Goal: Transaction & Acquisition: Subscribe to service/newsletter

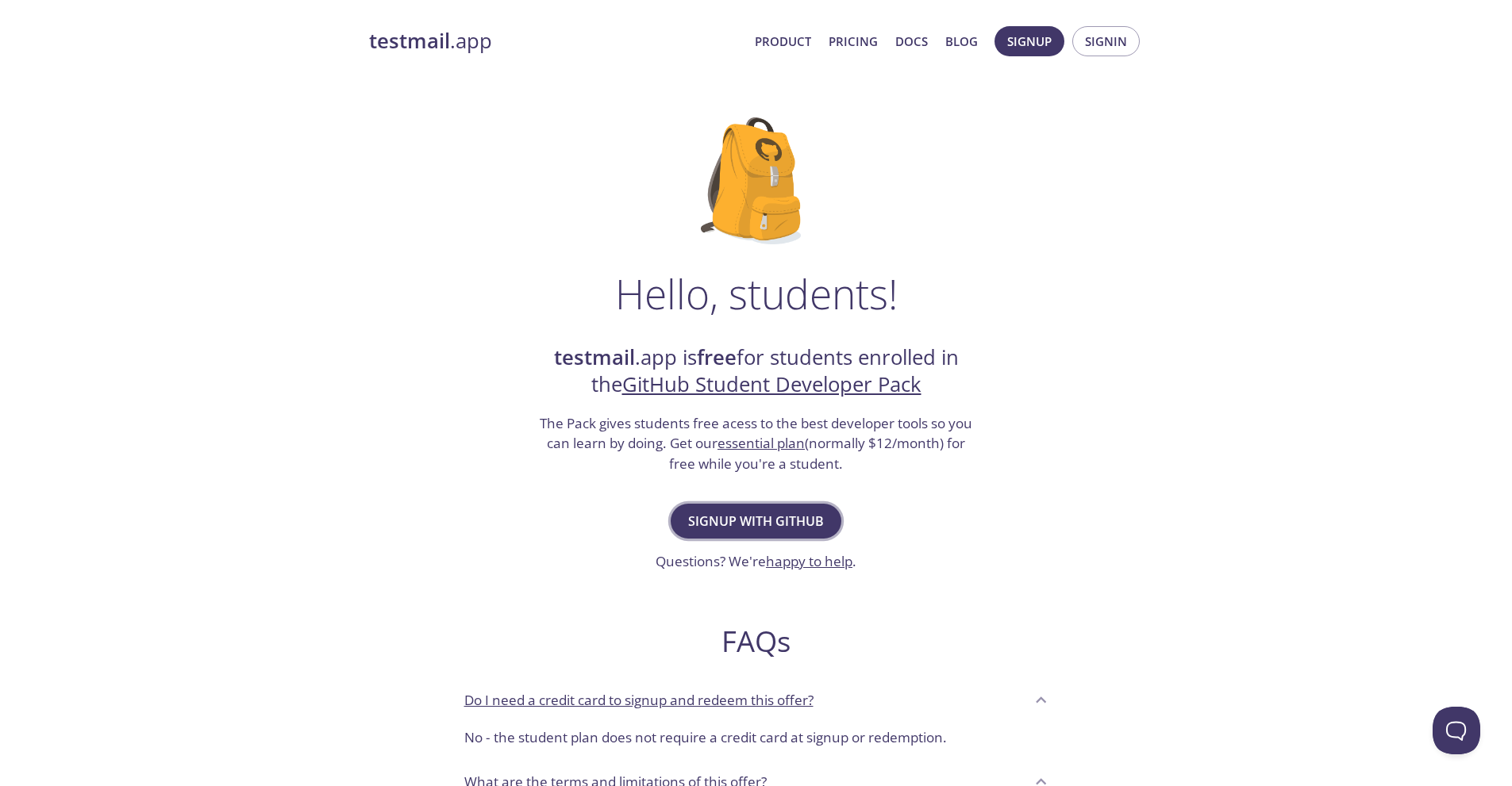
click at [820, 510] on span "Signup with GitHub" at bounding box center [756, 521] width 136 height 22
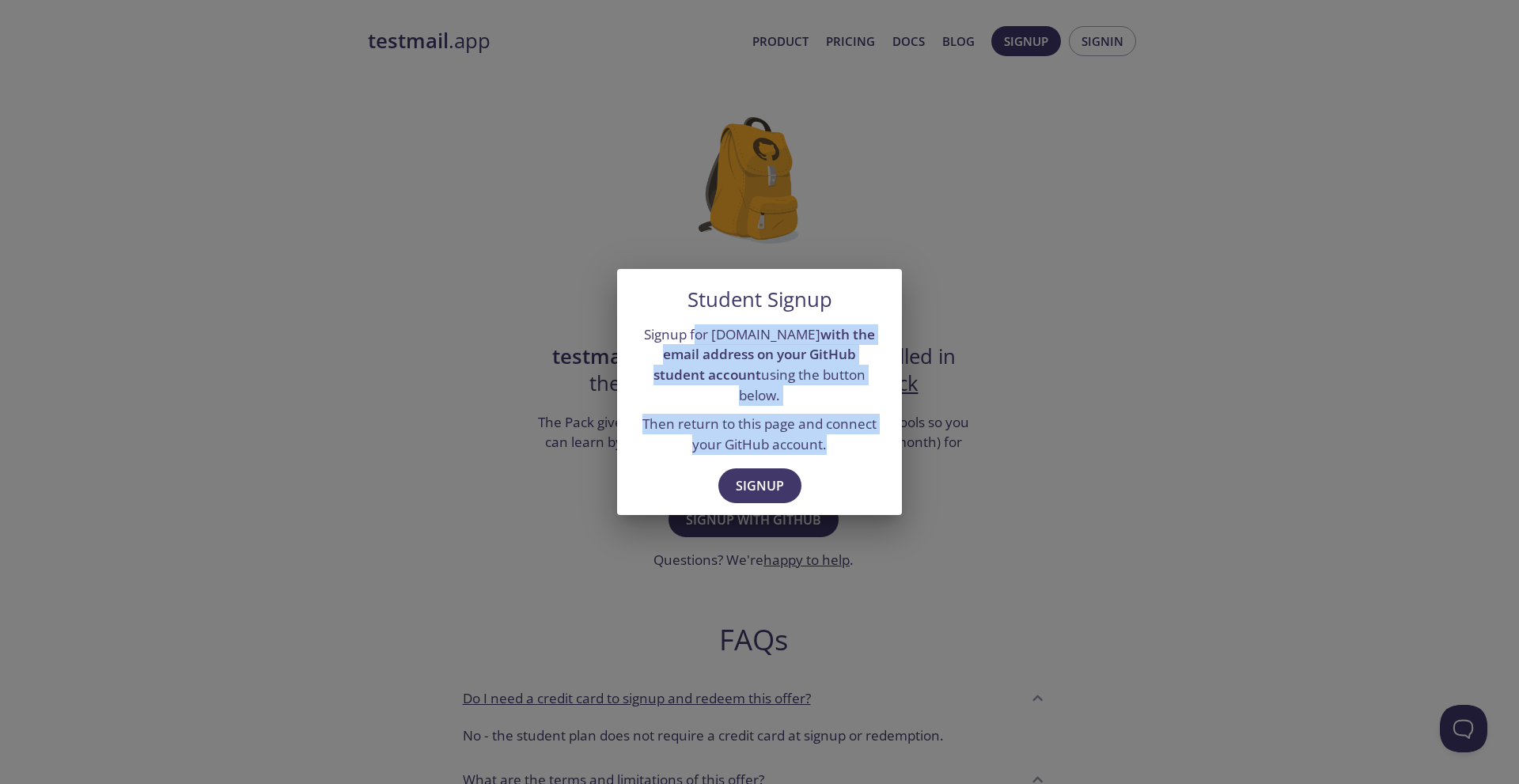
drag, startPoint x: 686, startPoint y: 346, endPoint x: 849, endPoint y: 436, distance: 186.2
click at [849, 436] on div "Signup for [DOMAIN_NAME] with the email address on your GitHub student account …" at bounding box center [759, 390] width 285 height 144
click at [849, 436] on p "Then return to this page and connect your GitHub account." at bounding box center [760, 434] width 247 height 40
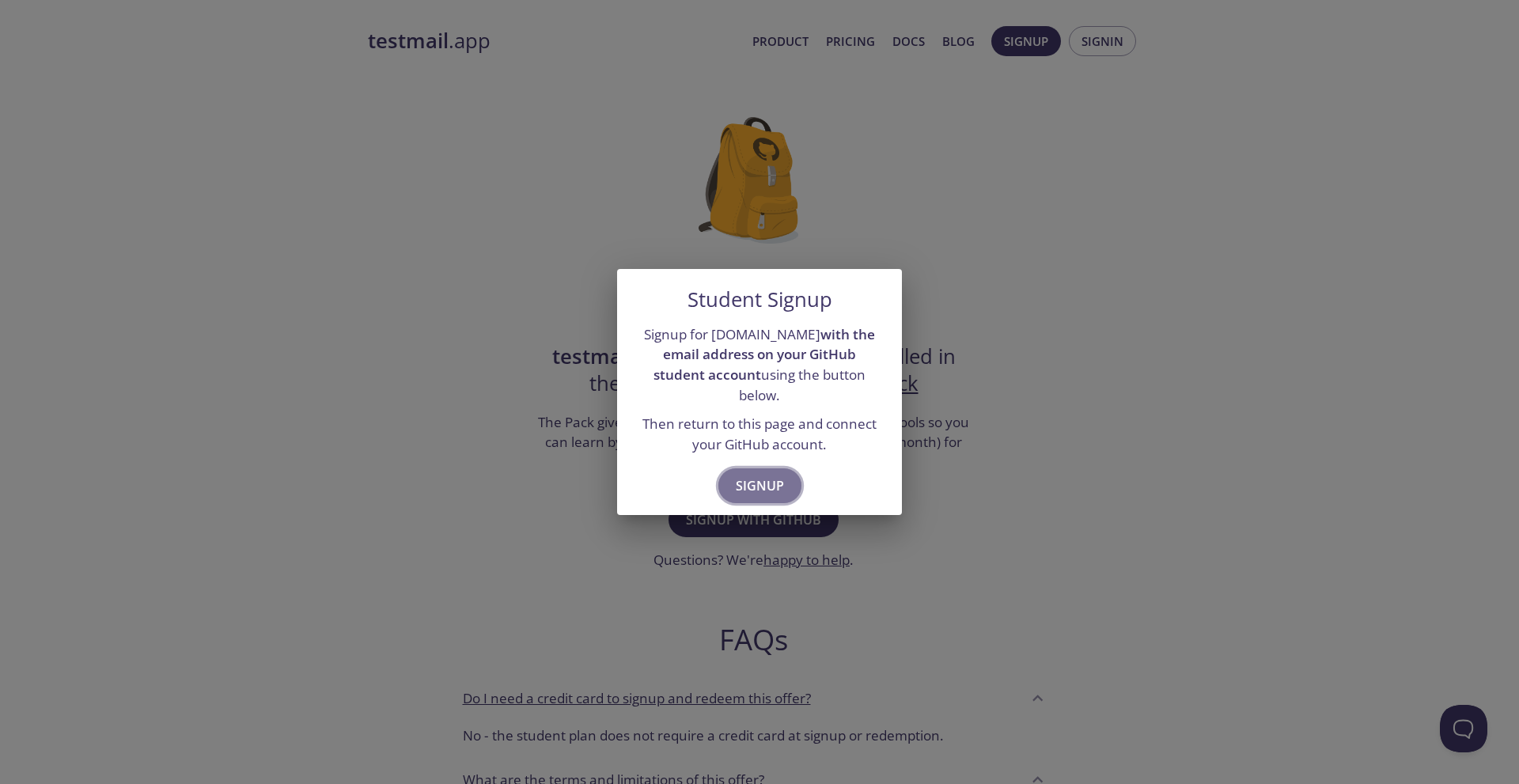
click at [771, 469] on button "Signup" at bounding box center [760, 486] width 83 height 35
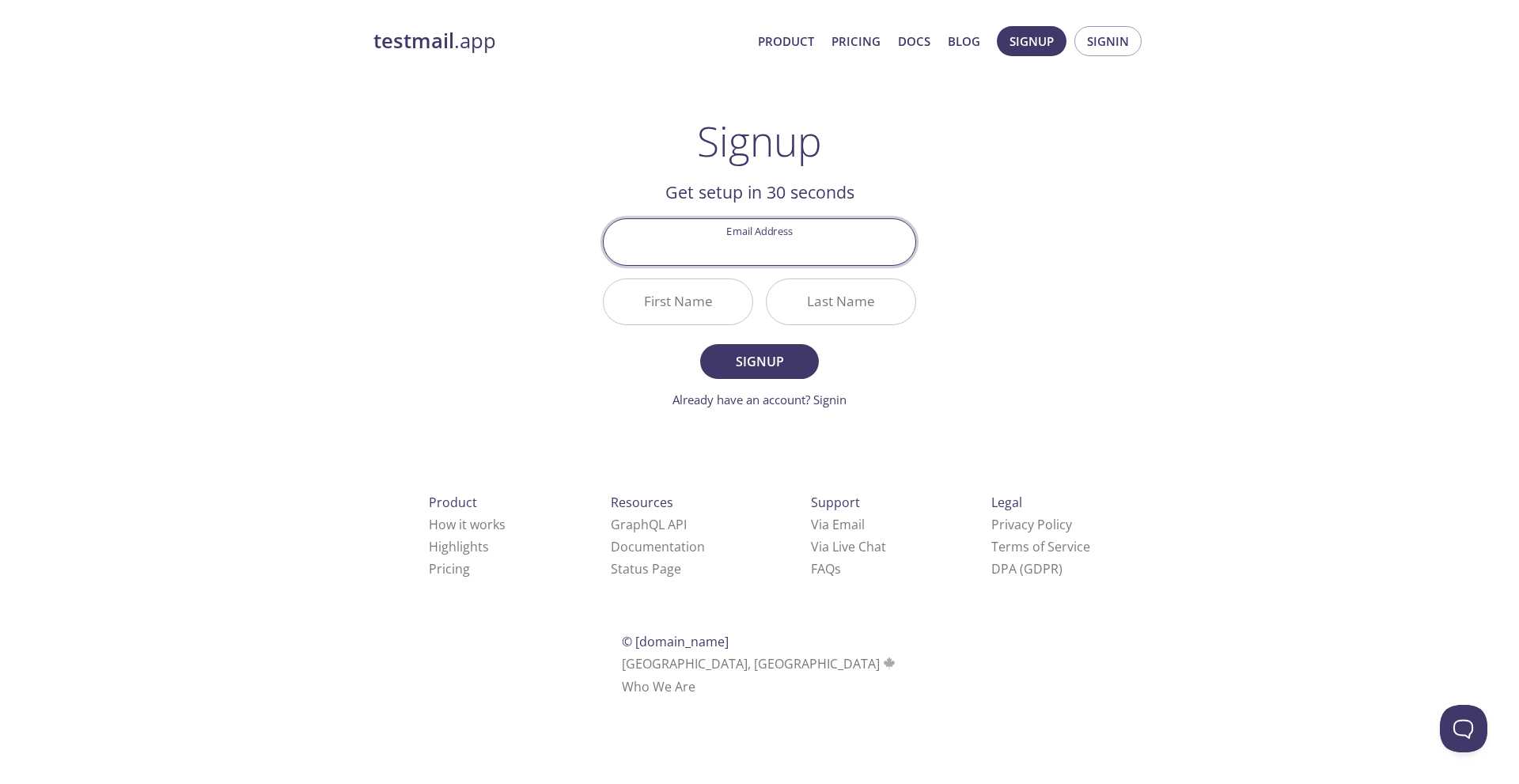
click at [782, 247] on input "Email Address" at bounding box center [759, 242] width 311 height 45
click at [1033, 227] on div "testmail .app Product Pricing Docs Blog Signup Signin Signup Get setup in 30 se…" at bounding box center [759, 379] width 810 height 726
click at [826, 257] on input "Email Address" at bounding box center [759, 242] width 311 height 45
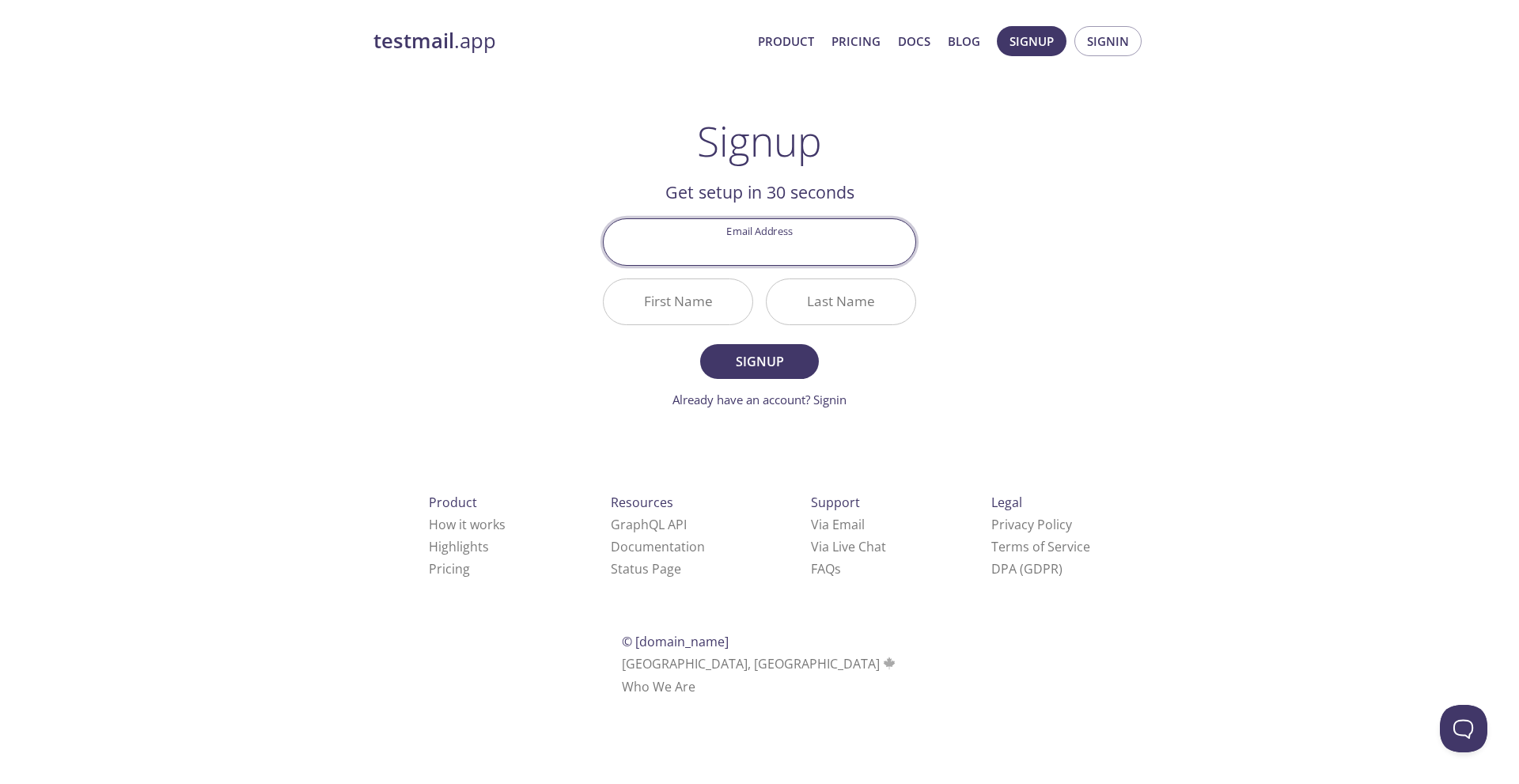
click at [1056, 248] on div "testmail .app Product Pricing Docs Blog Signup Signin Signup Get setup in 30 se…" at bounding box center [759, 379] width 810 height 726
click at [761, 243] on input "Email Address" at bounding box center [759, 242] width 311 height 45
type input "[EMAIL_ADDRESS][DOMAIN_NAME]"
click at [696, 310] on input "First Name" at bounding box center [678, 302] width 148 height 45
type input "A"
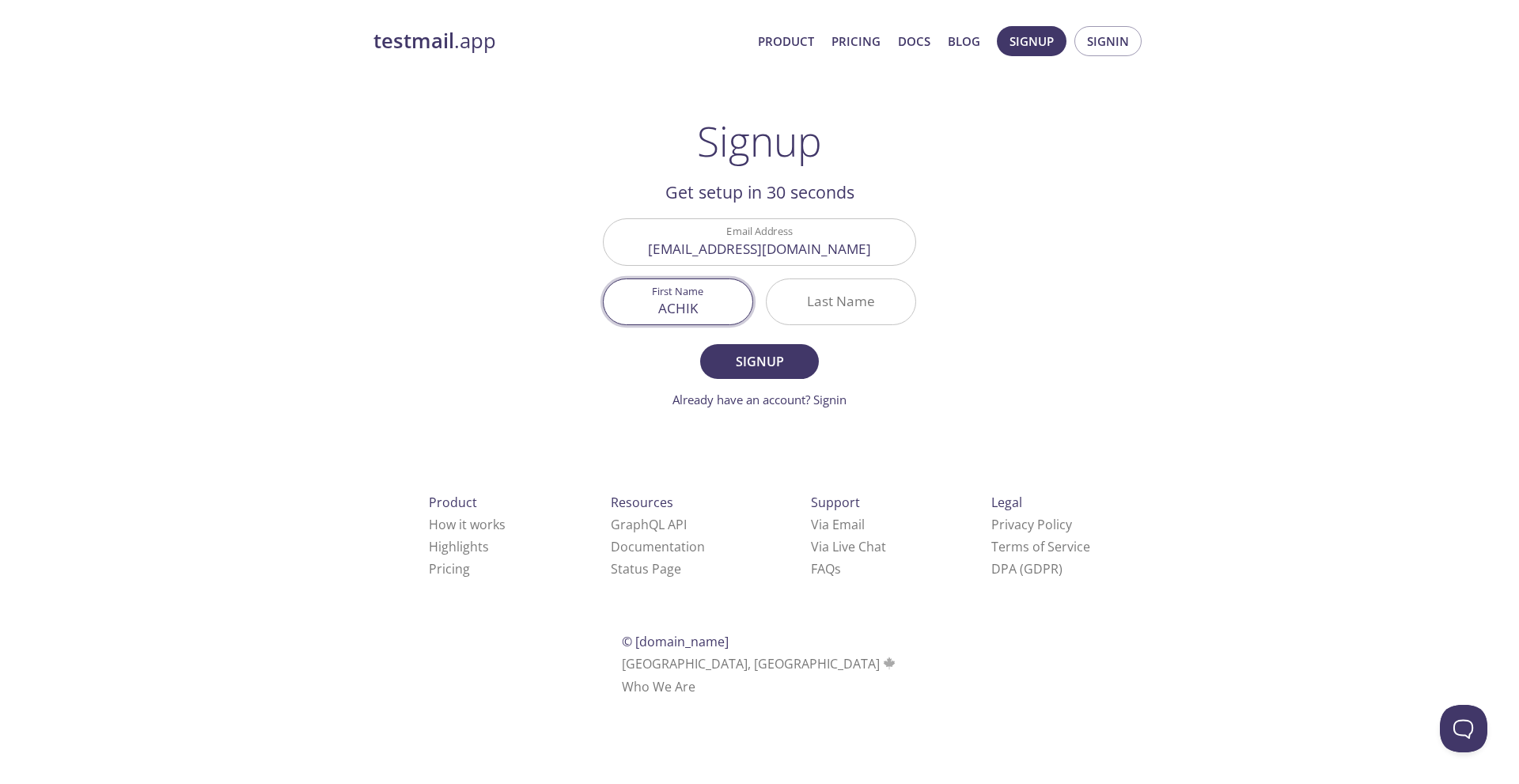
type input "ACHIK"
click at [788, 298] on input "Last Name" at bounding box center [841, 302] width 148 height 45
type input "HENSEM"
click at [778, 368] on span "Signup" at bounding box center [760, 361] width 84 height 22
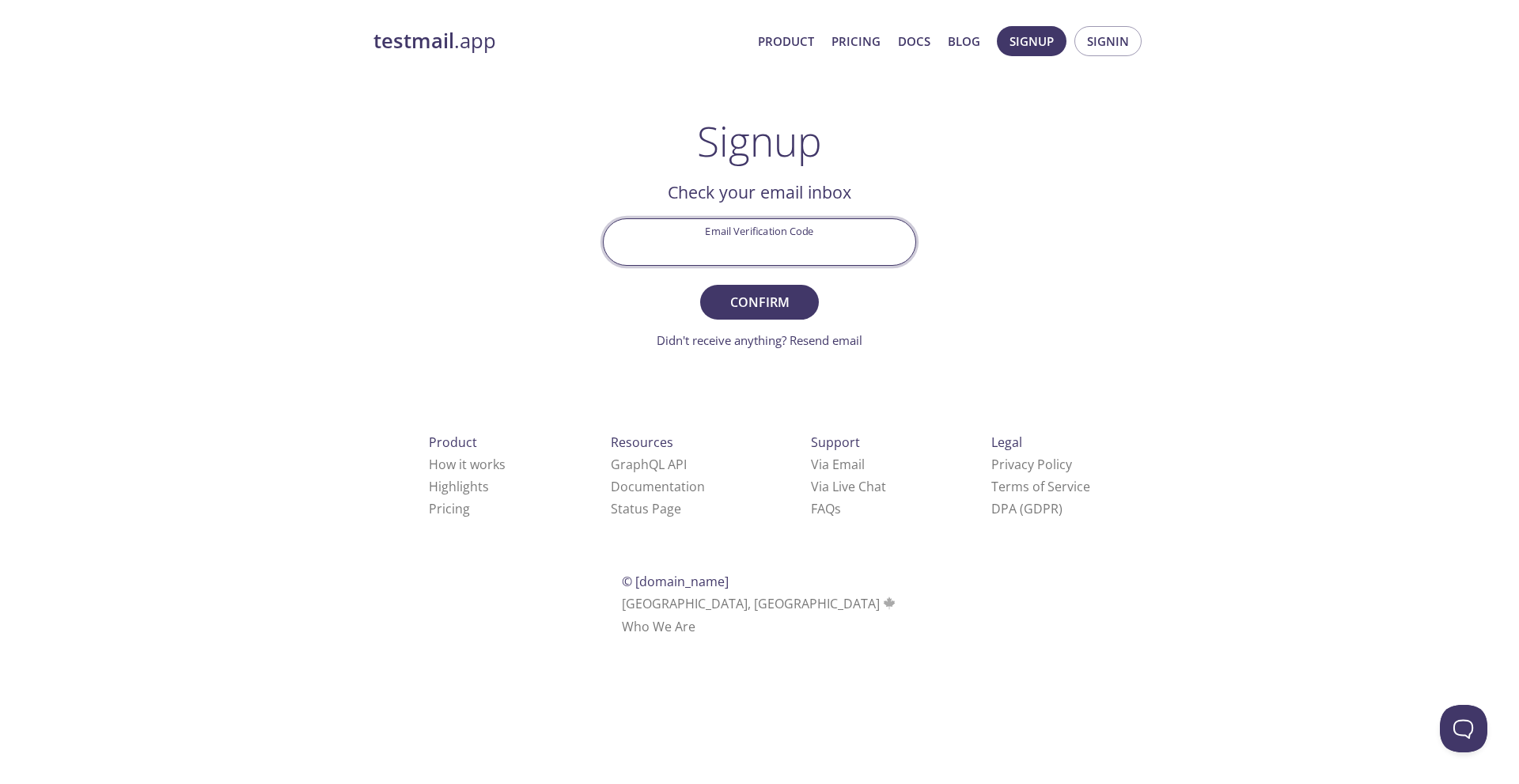
click at [804, 250] on input "Email Verification Code" at bounding box center [759, 242] width 311 height 45
paste input "SYAAWKM"
type input "SYAAWKM"
click at [781, 297] on span "Confirm" at bounding box center [760, 302] width 84 height 22
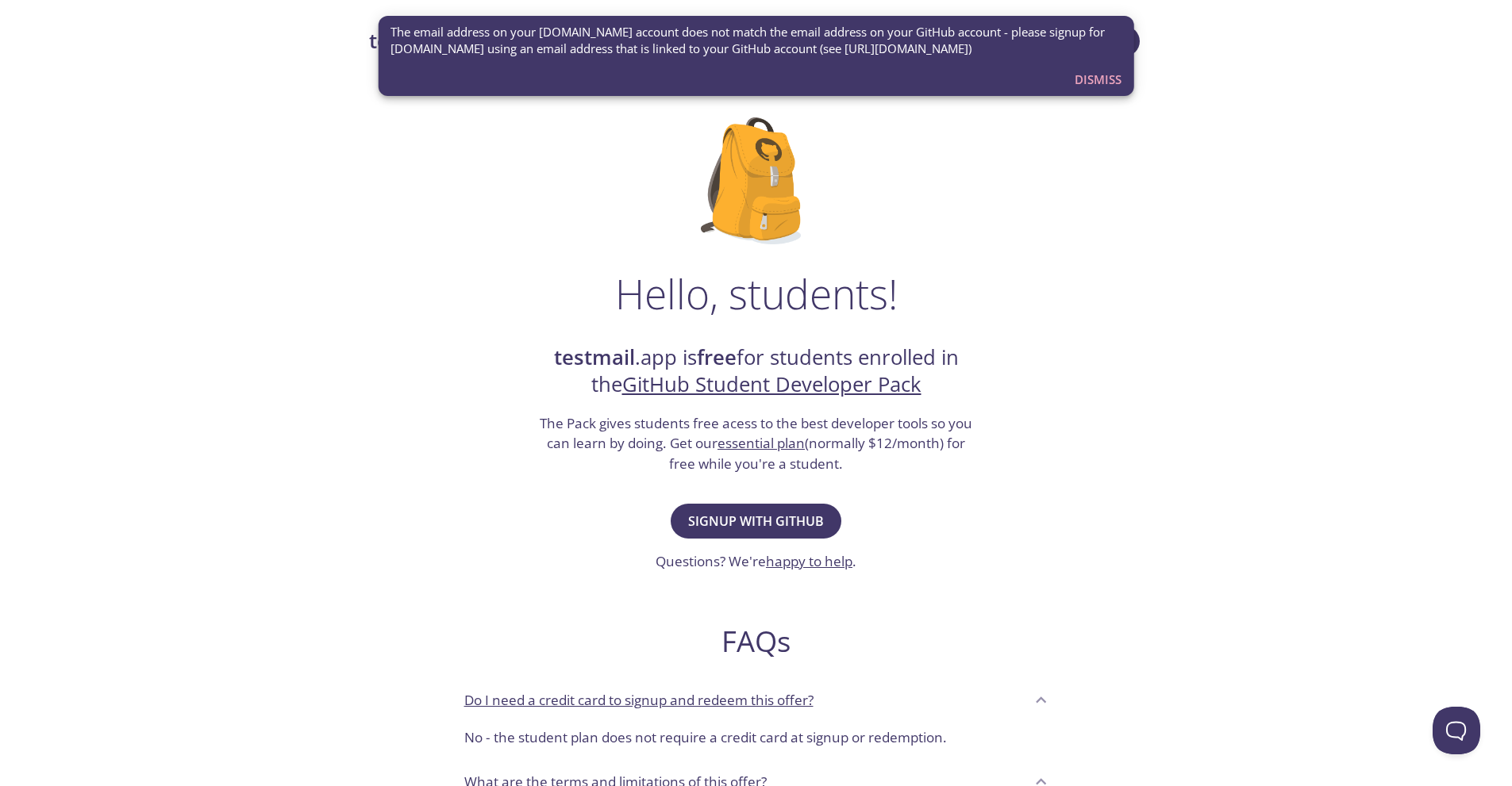
click at [1089, 77] on span "Dismiss" at bounding box center [1098, 79] width 47 height 21
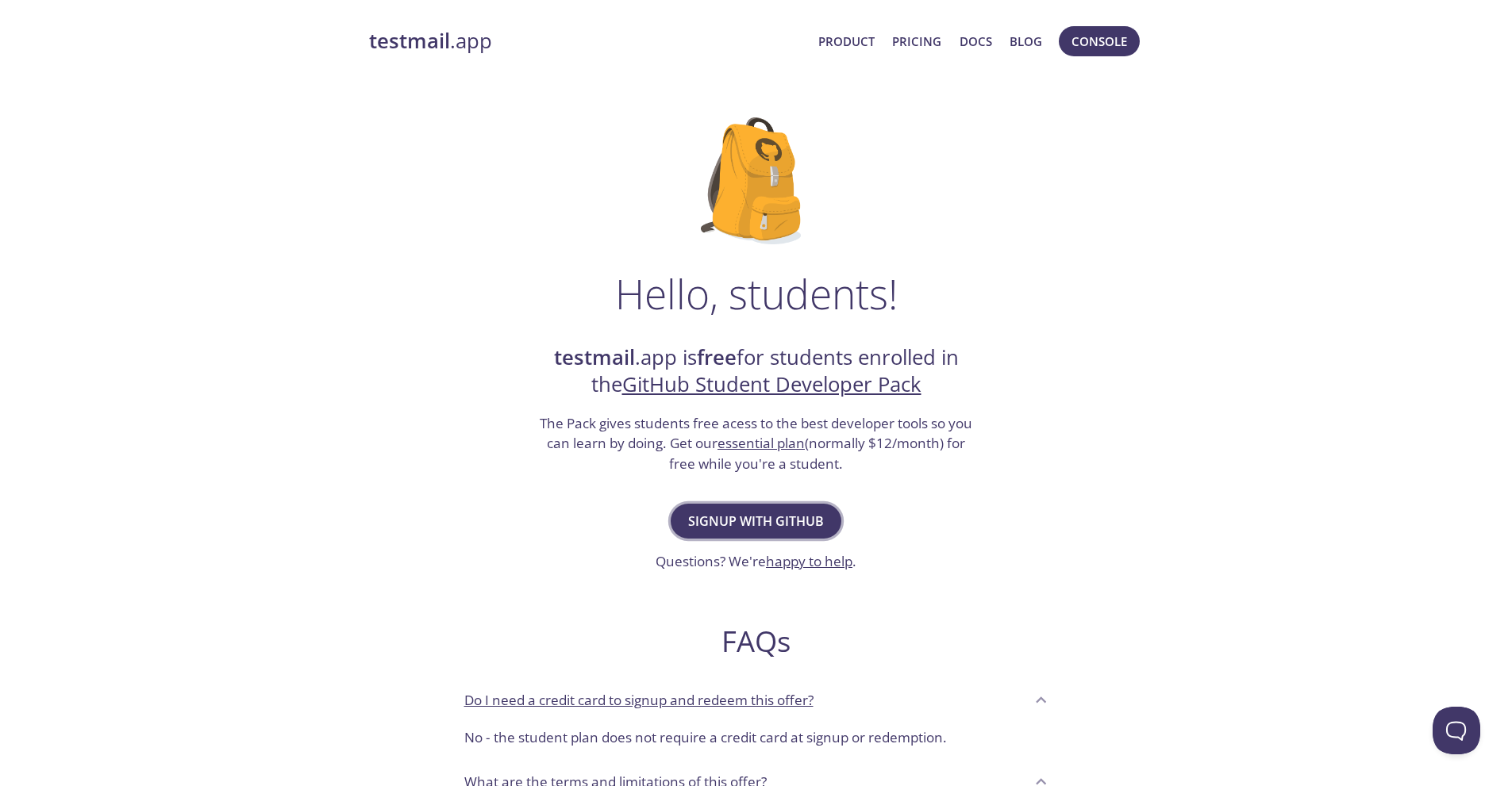
click at [793, 521] on span "Signup with GitHub" at bounding box center [756, 521] width 136 height 22
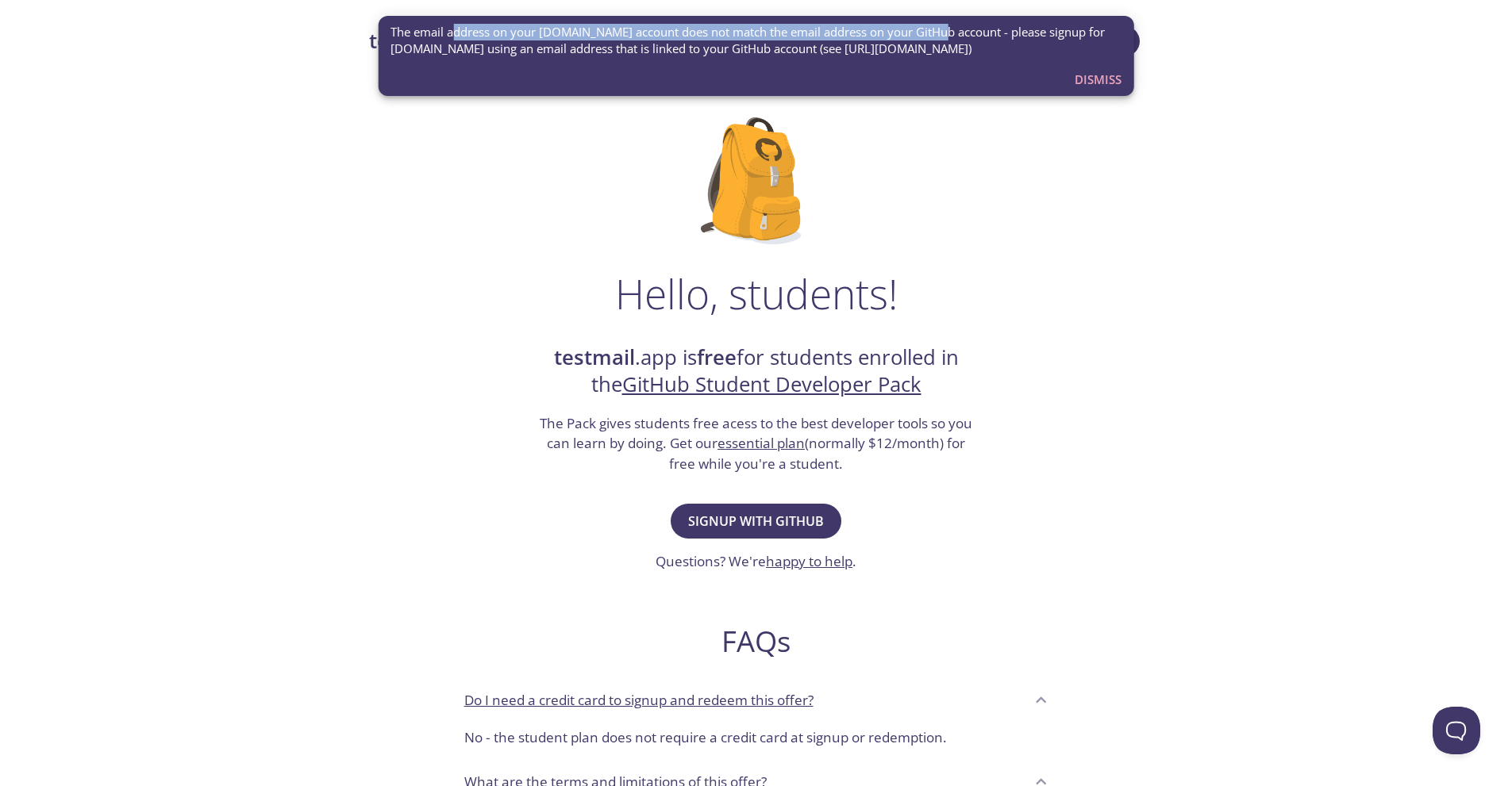
drag, startPoint x: 475, startPoint y: 35, endPoint x: 936, endPoint y: 29, distance: 461.0
click at [936, 29] on span "The email address on your testmail.app account does not match the email address…" at bounding box center [756, 40] width 731 height 34
